Goal: Information Seeking & Learning: Learn about a topic

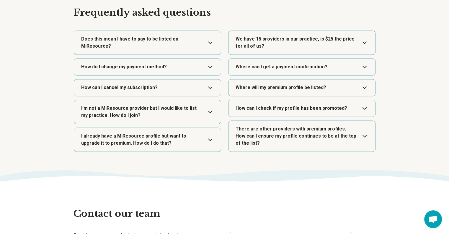
scroll to position [957, 0]
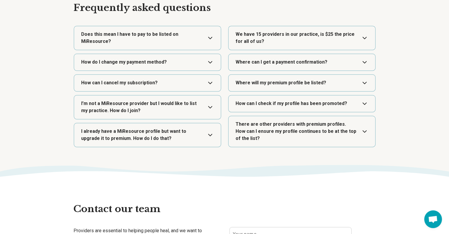
click at [210, 33] on button "Expand" at bounding box center [148, 38] width 142 height 24
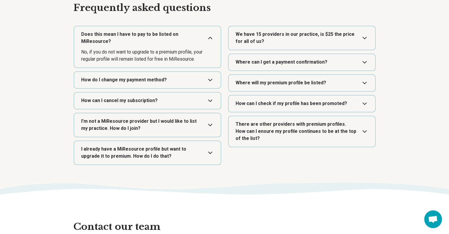
click at [206, 74] on button "Expand" at bounding box center [148, 79] width 142 height 17
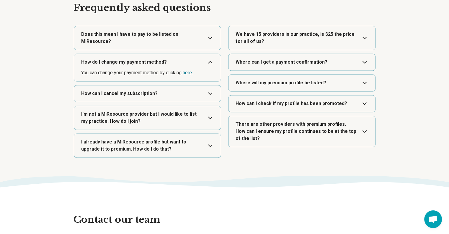
click at [212, 87] on button "Expand" at bounding box center [148, 93] width 142 height 17
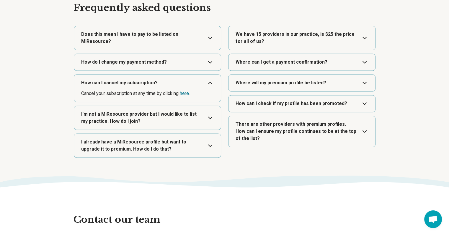
click at [210, 111] on button "Expand" at bounding box center [148, 118] width 142 height 24
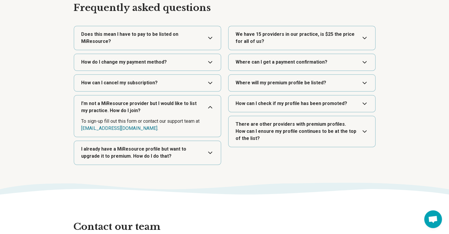
click at [210, 145] on button "Expand" at bounding box center [148, 153] width 142 height 24
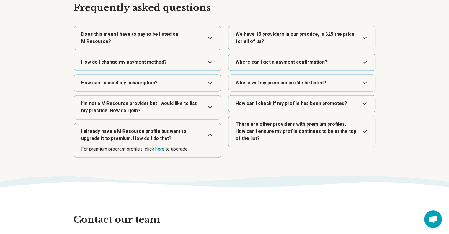
click at [367, 38] on button "Expand" at bounding box center [302, 38] width 142 height 24
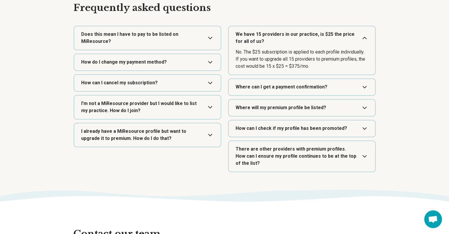
click at [362, 85] on button "Expand" at bounding box center [302, 87] width 142 height 17
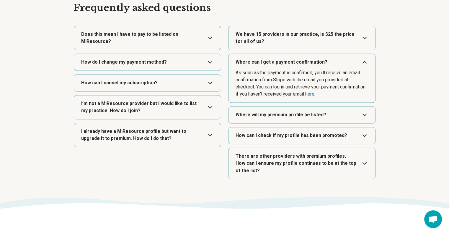
click at [363, 113] on button "Expand" at bounding box center [302, 114] width 142 height 17
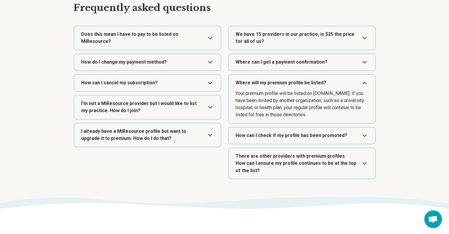
click at [364, 134] on button "Expand" at bounding box center [302, 135] width 142 height 17
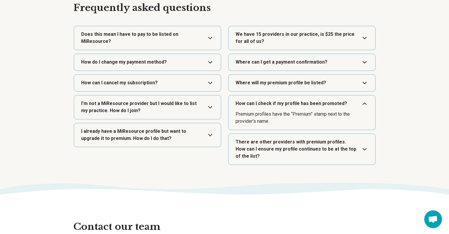
click at [363, 148] on button "Expand" at bounding box center [302, 149] width 142 height 31
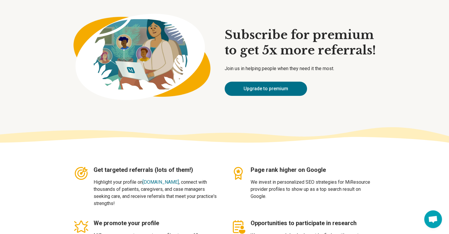
scroll to position [0, 0]
